Goal: Find specific page/section: Find specific page/section

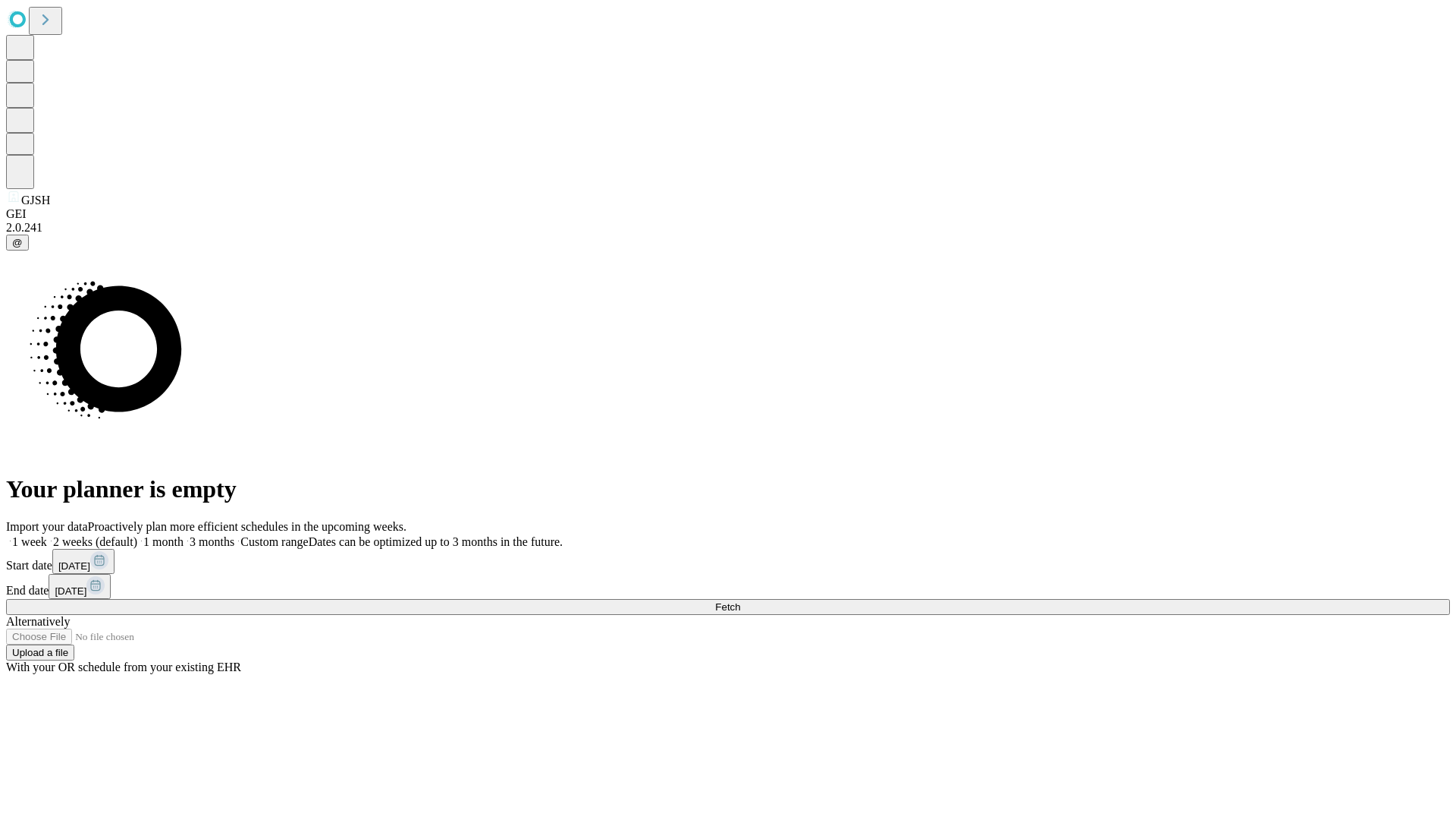
click at [740, 601] on span "Fetch" at bounding box center [727, 606] width 25 height 11
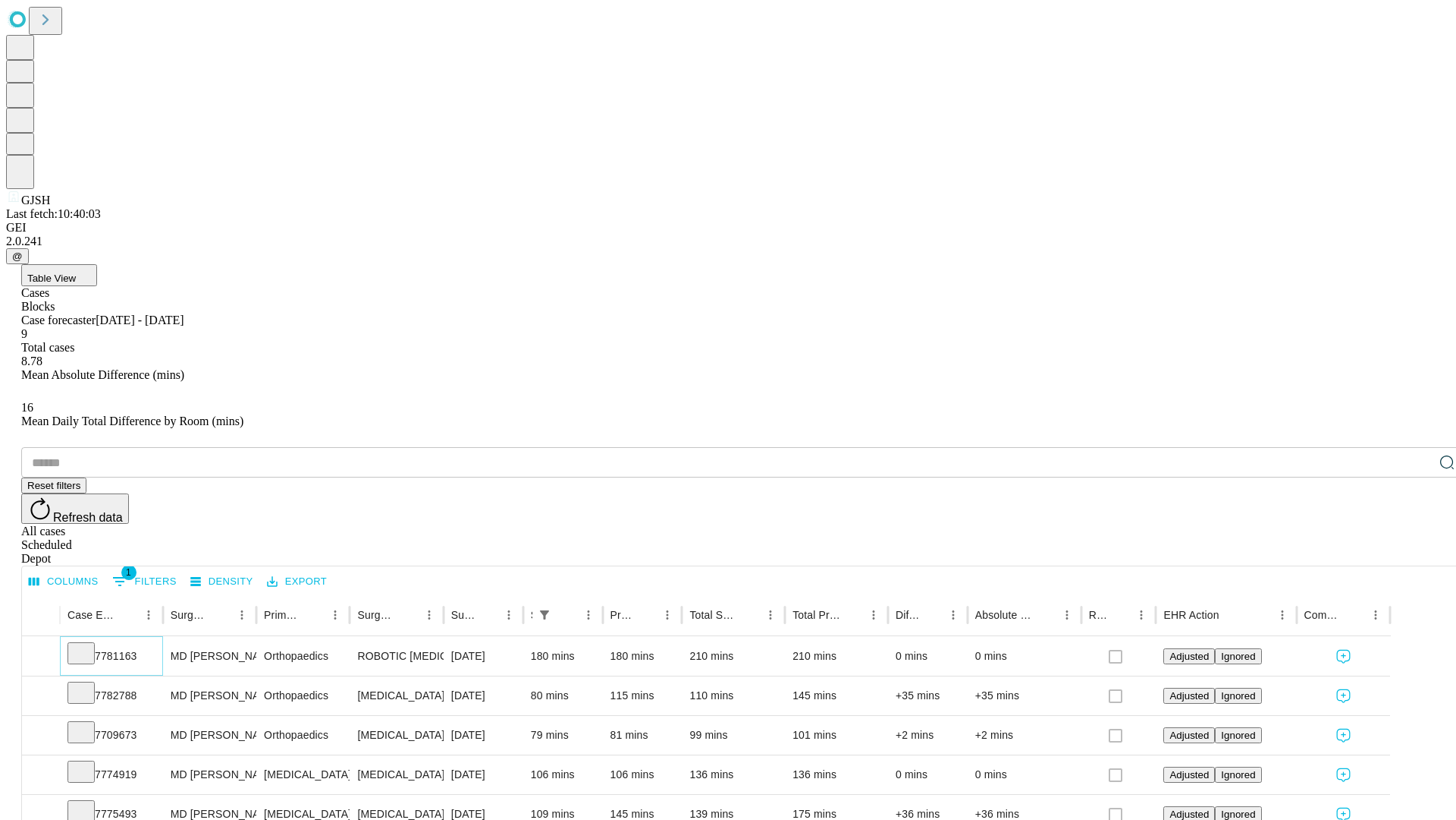
click at [89, 645] on icon at bounding box center [81, 652] width 15 height 15
